Goal: Information Seeking & Learning: Find specific fact

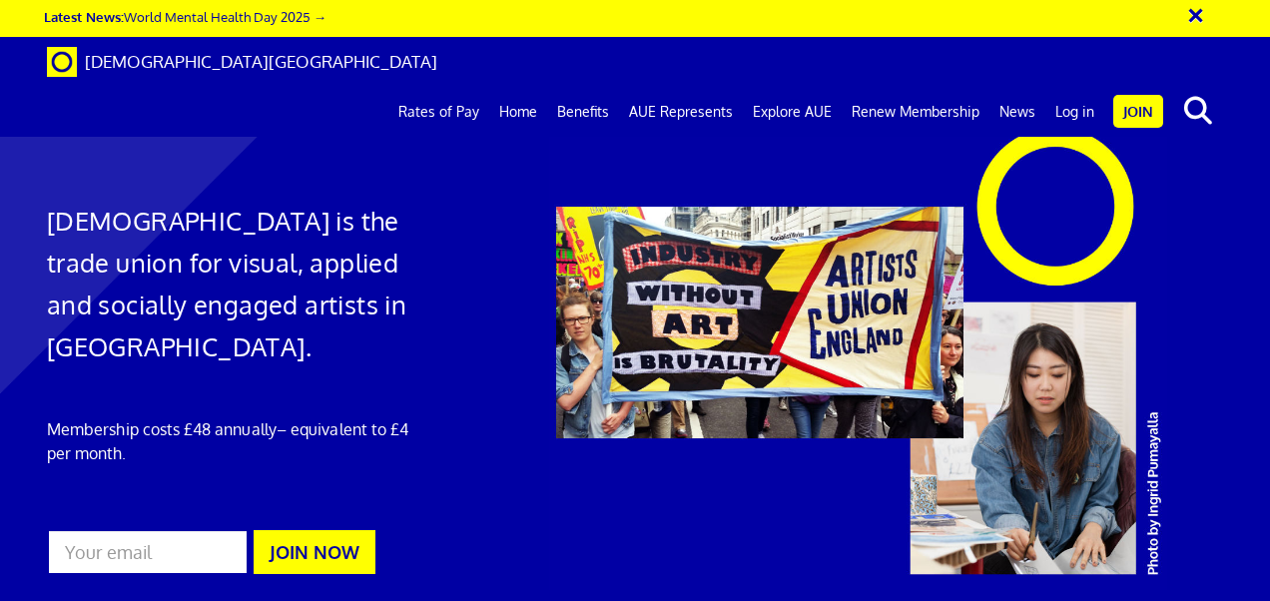
scroll to position [0, 4]
click at [471, 87] on link "Rates of Pay" at bounding box center [438, 112] width 101 height 50
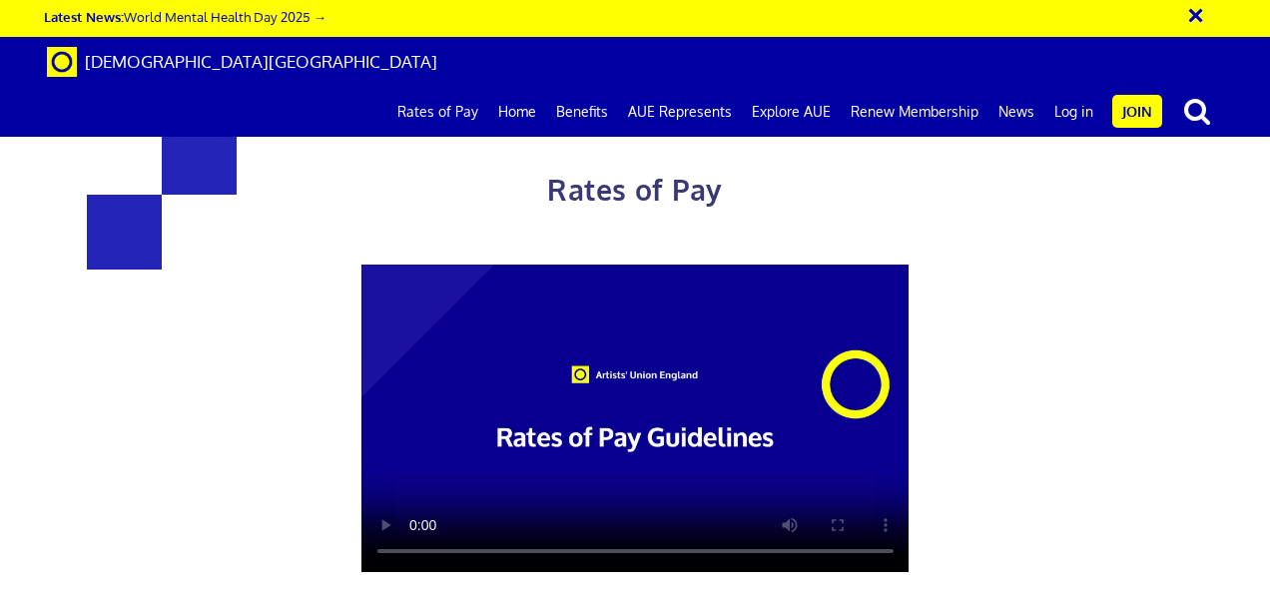
scroll to position [0, 4]
click at [1178, 267] on div "Rates of Pay This page is designed to help artists and their employers to deter…" at bounding box center [635, 494] width 1300 height 949
